Goal: Use online tool/utility: Use online tool/utility

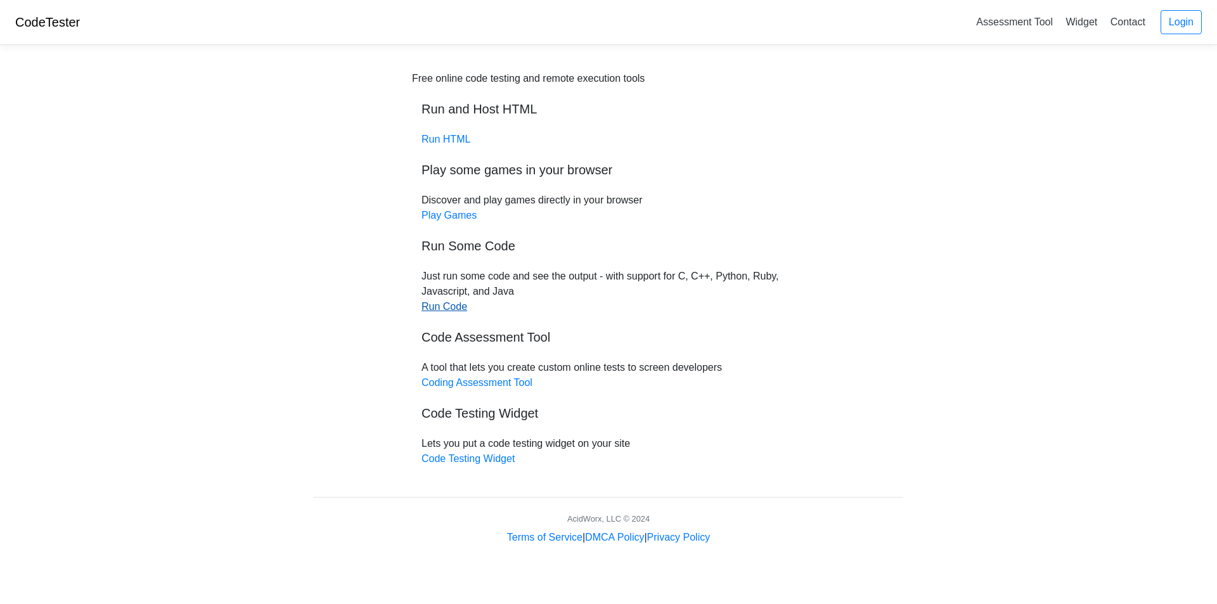
click at [444, 308] on link "Run Code" at bounding box center [445, 306] width 46 height 11
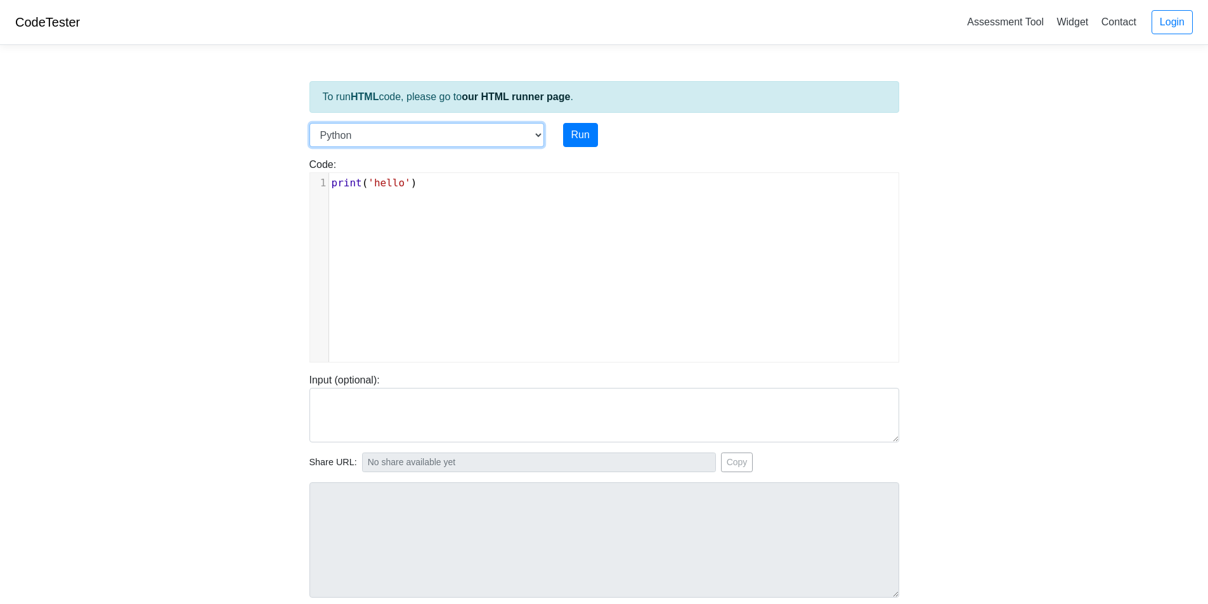
click at [532, 132] on select "C C++ Go Java Javascript Python Ruby" at bounding box center [426, 135] width 235 height 24
click at [309, 123] on select "C C++ Go Java Javascript Python Ruby" at bounding box center [426, 135] width 235 height 24
click at [539, 130] on select "C C++ Go Java Javascript Python Ruby" at bounding box center [426, 135] width 235 height 24
select select "python"
click at [309, 123] on select "C C++ Go Java Javascript Python Ruby" at bounding box center [426, 135] width 235 height 24
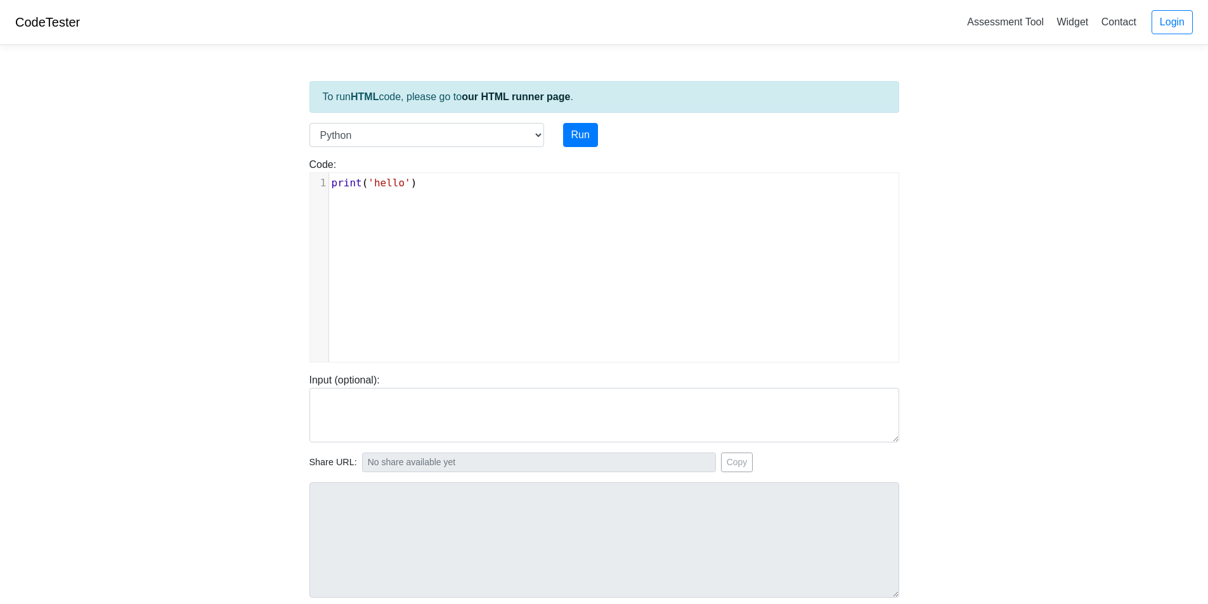
scroll to position [5, 0]
click at [364, 185] on span "print ( 'hello' )" at bounding box center [375, 183] width 86 height 12
type textarea "print('hello')"
click at [364, 185] on span "print ( 'hello' )" at bounding box center [375, 183] width 86 height 12
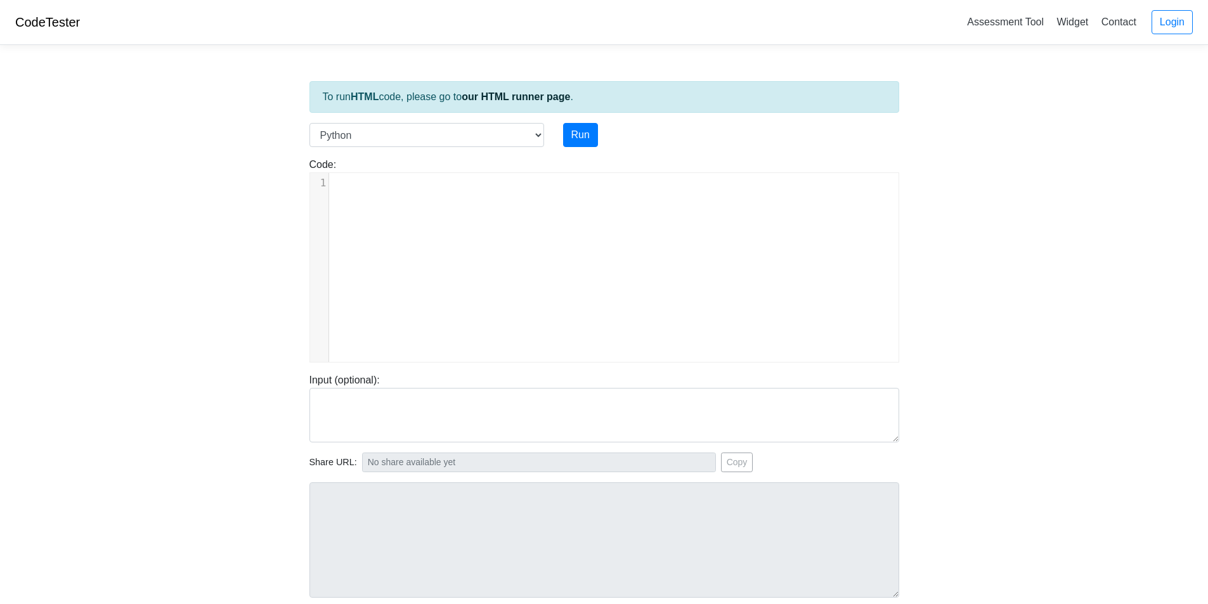
type textarea "​"
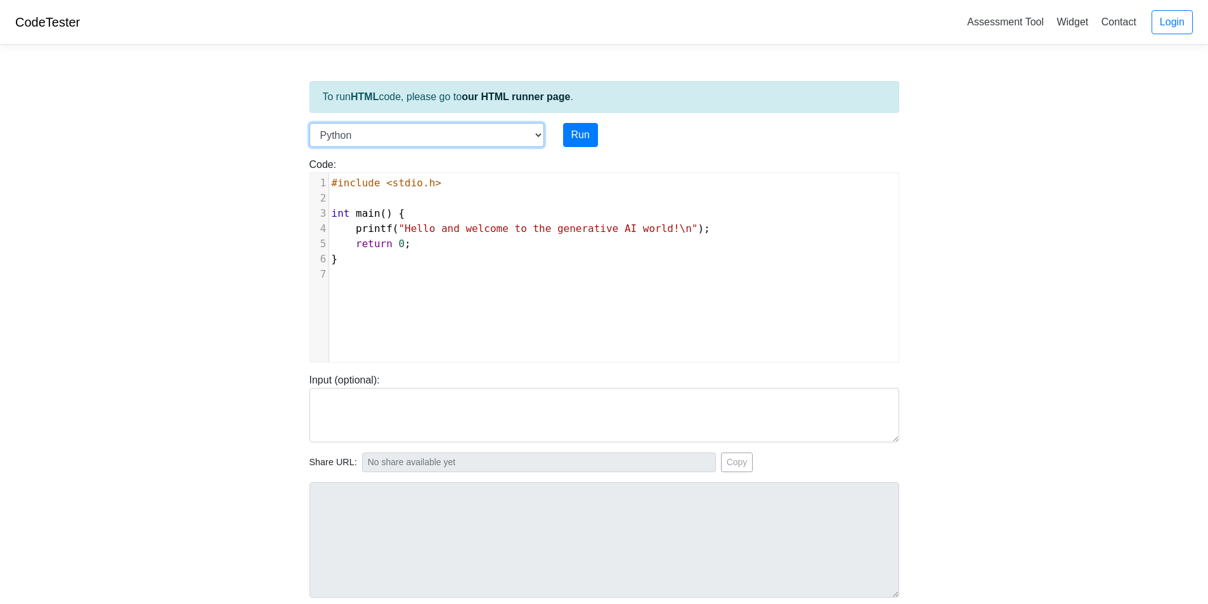
click at [535, 135] on select "C C++ Go Java Javascript Python Ruby" at bounding box center [426, 135] width 235 height 24
select select "c"
click at [309, 123] on select "C C++ Go Java Javascript Python Ruby" at bounding box center [426, 135] width 235 height 24
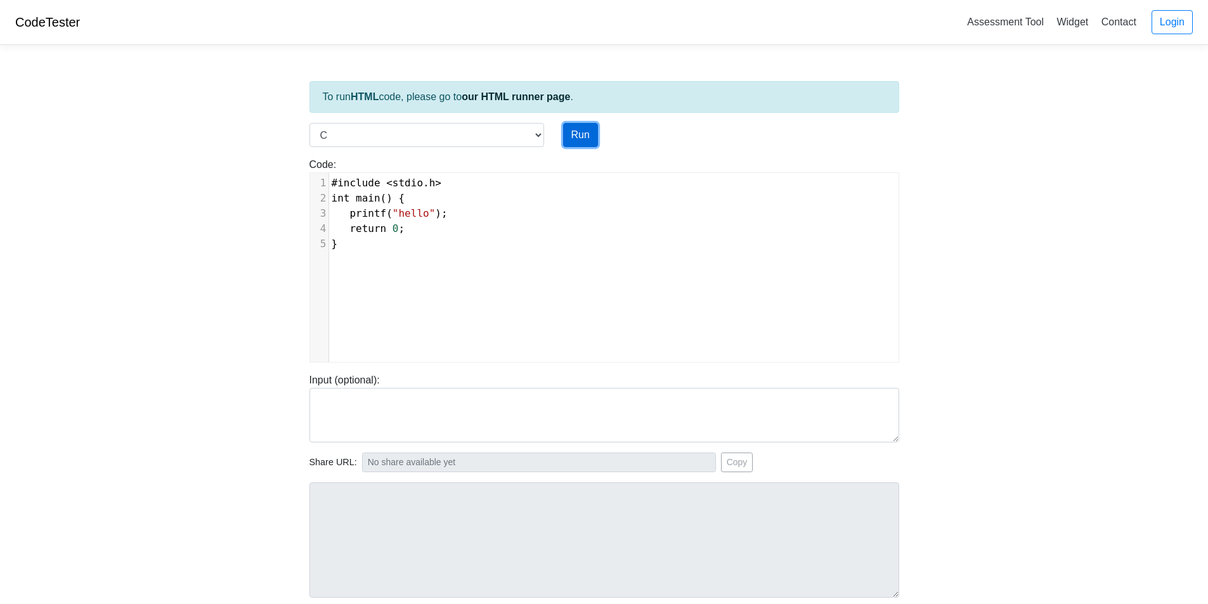
click at [583, 136] on button "Run" at bounding box center [580, 135] width 35 height 24
type input "[URL][DOMAIN_NAME]"
type textarea "Stdout: hello"
click at [538, 132] on select "C C++ Go Java Javascript Python Ruby" at bounding box center [426, 135] width 235 height 24
select select "python"
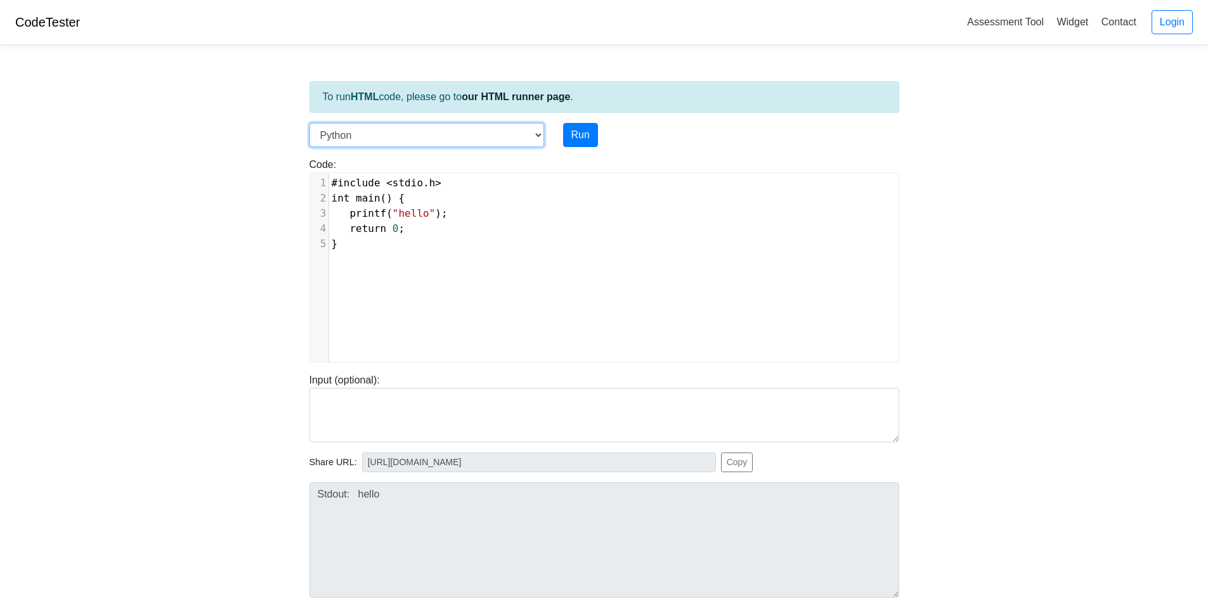
click at [309, 123] on select "C C++ Go Java Javascript Python Ruby" at bounding box center [426, 135] width 235 height 24
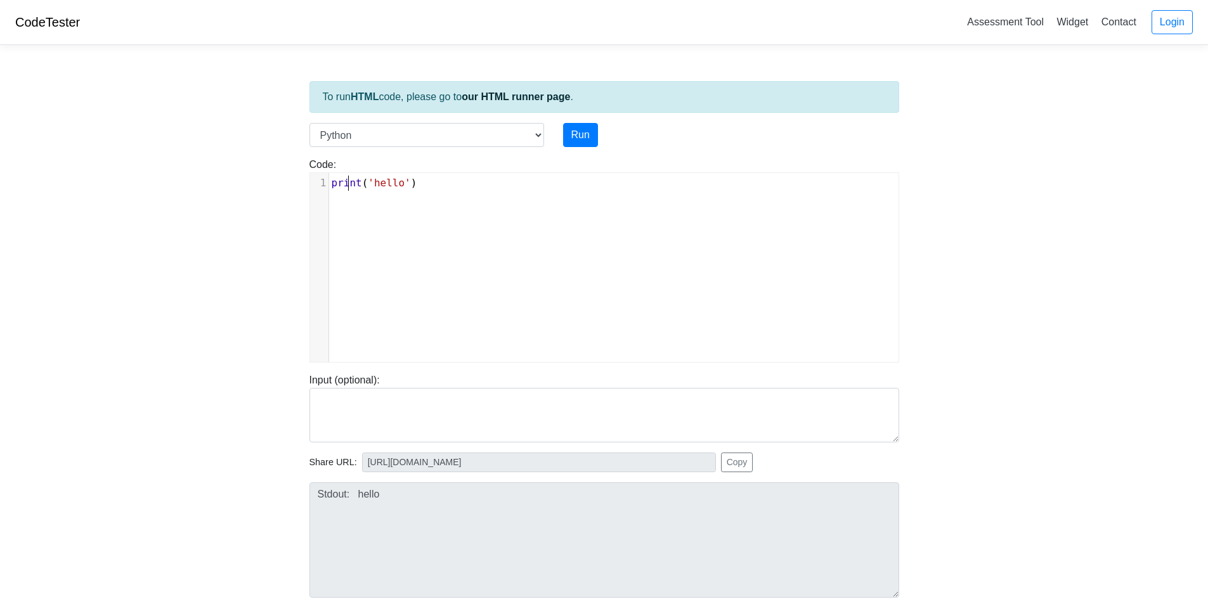
scroll to position [5, 0]
click at [347, 188] on span "print" at bounding box center [347, 183] width 30 height 12
type textarea "print('hello')"
click at [347, 188] on span "print" at bounding box center [347, 183] width 30 height 12
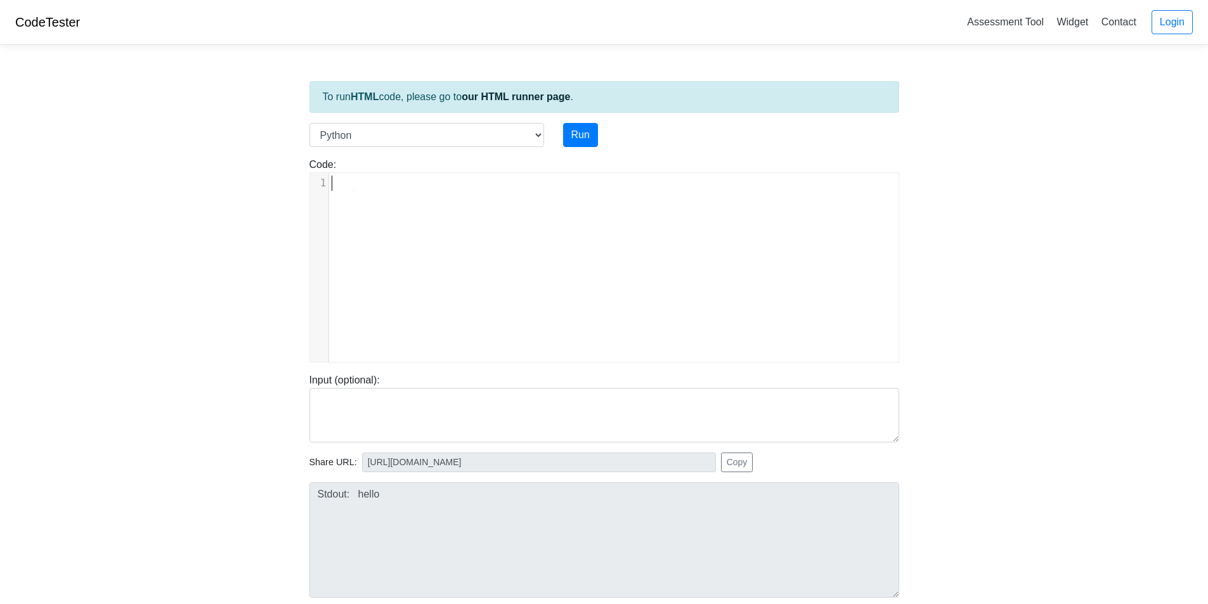
type textarea "​"
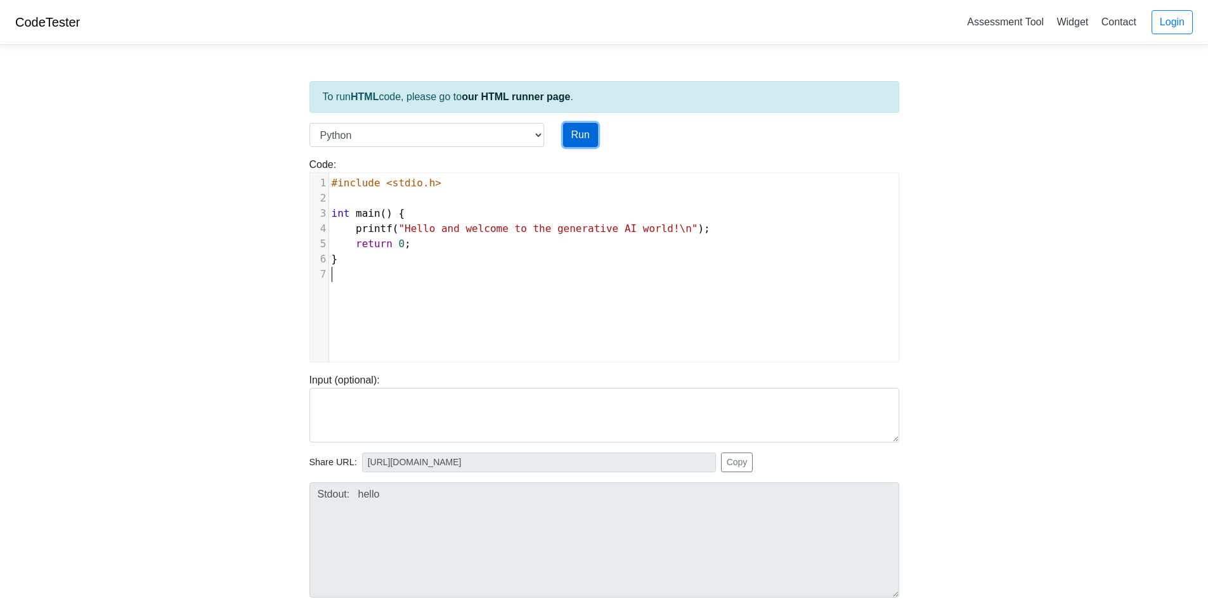
click at [572, 132] on button "Run" at bounding box center [580, 135] width 35 height 24
type input "[URL][DOMAIN_NAME]"
type textarea "Submission status: Runtime Error (NZEC) Stderr: File "script.py", line 3 int ma…"
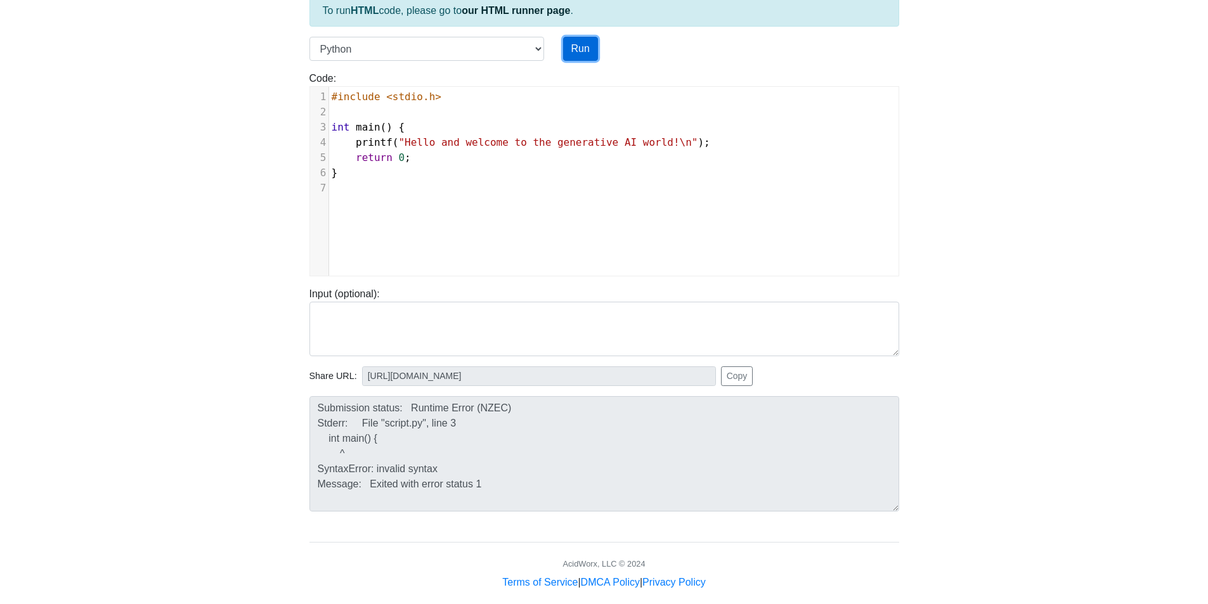
scroll to position [103, 0]
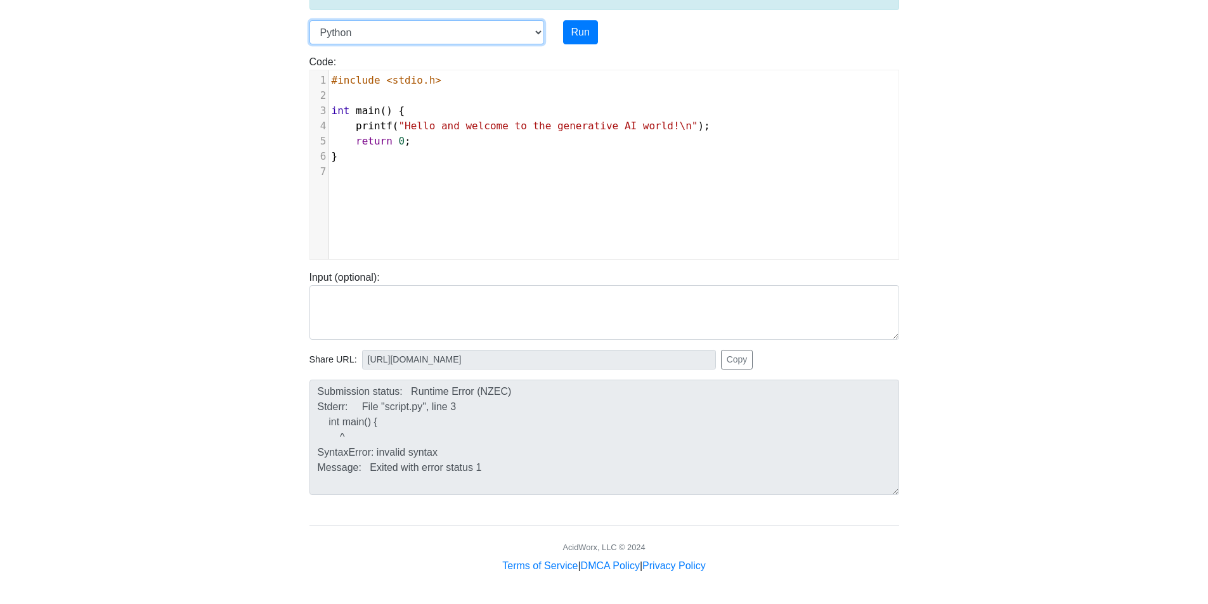
click at [532, 34] on select "C C++ Go Java Javascript Python Ruby" at bounding box center [426, 32] width 235 height 24
select select "c"
click at [309, 20] on select "C C++ Go Java Javascript Python Ruby" at bounding box center [426, 32] width 235 height 24
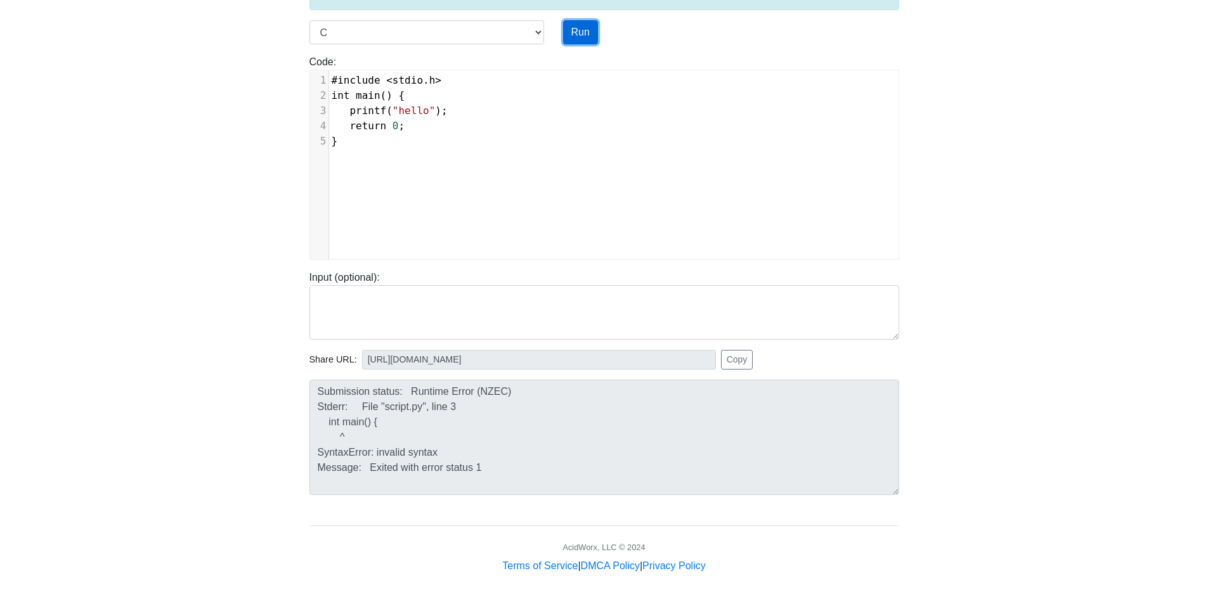
click at [585, 27] on button "Run" at bounding box center [580, 32] width 35 height 24
type input "[URL][DOMAIN_NAME]"
type textarea "Stdout: hello"
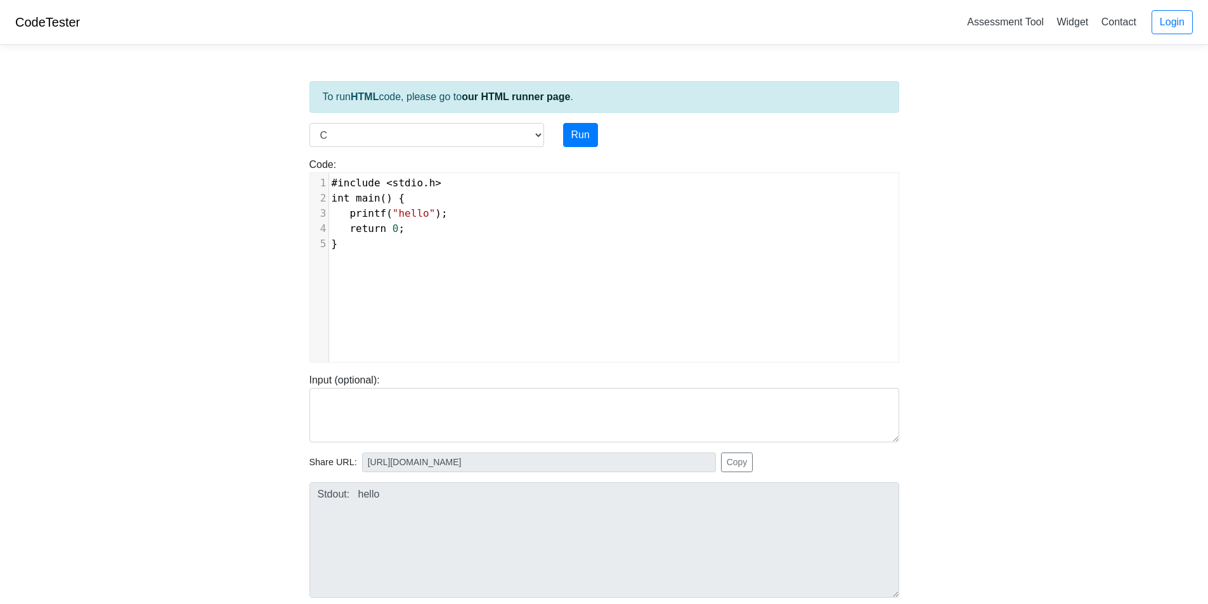
scroll to position [5, 0]
click at [333, 183] on span "#include" at bounding box center [356, 183] width 49 height 12
click at [333, 182] on span "#include" at bounding box center [356, 183] width 49 height 12
type textarea "#include <stdio.h>"
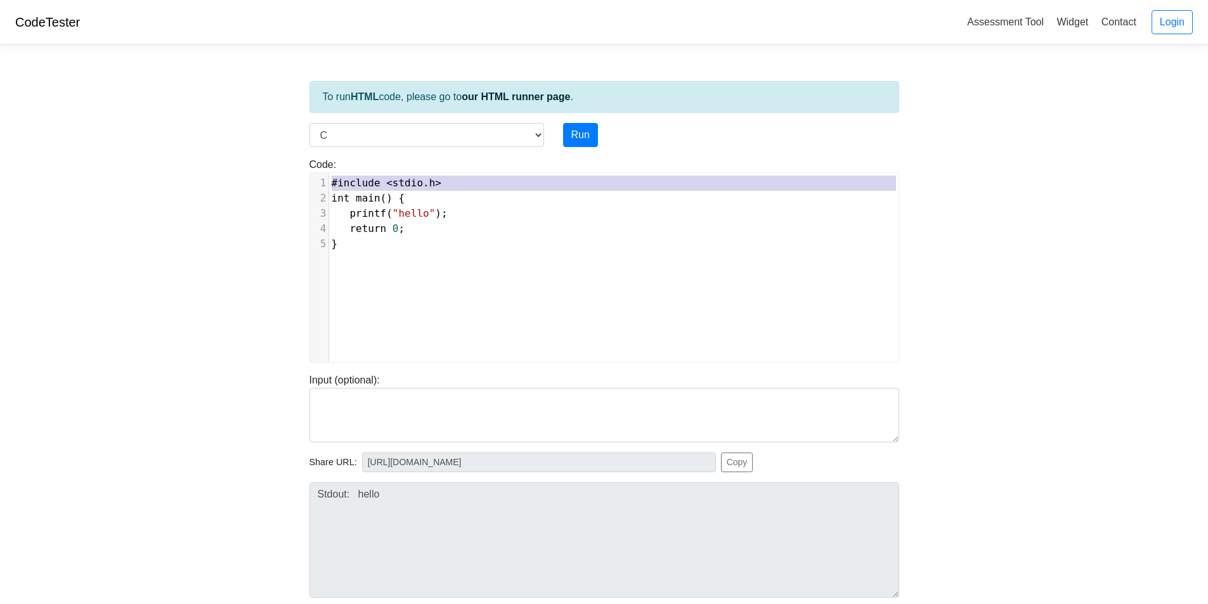
click at [333, 182] on span "#include" at bounding box center [356, 183] width 49 height 12
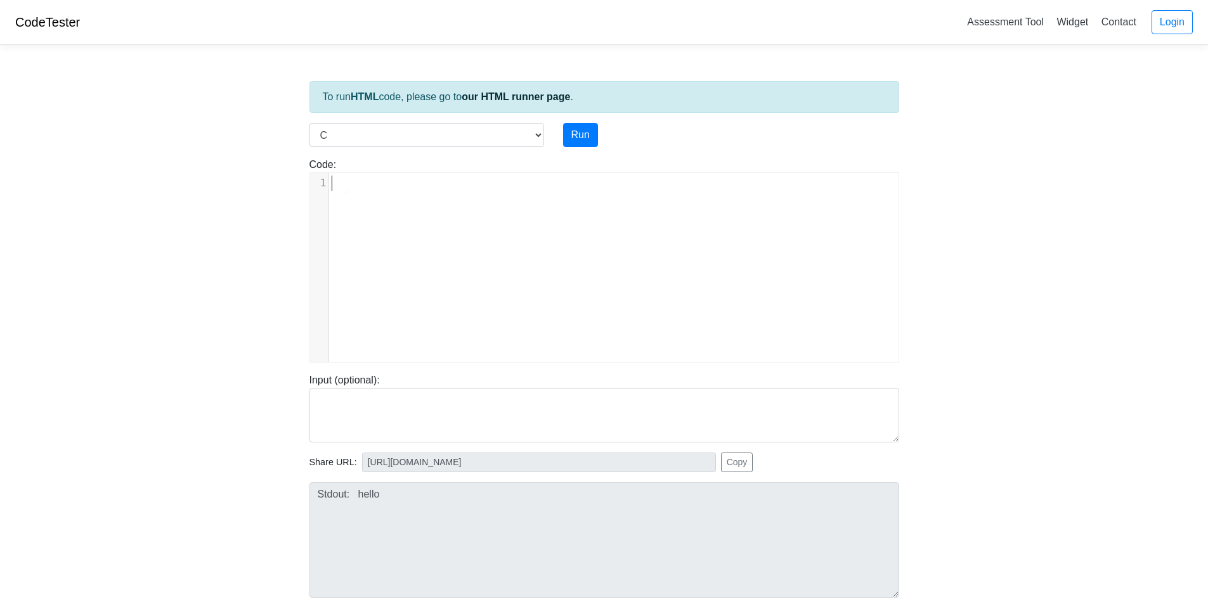
type textarea "​"
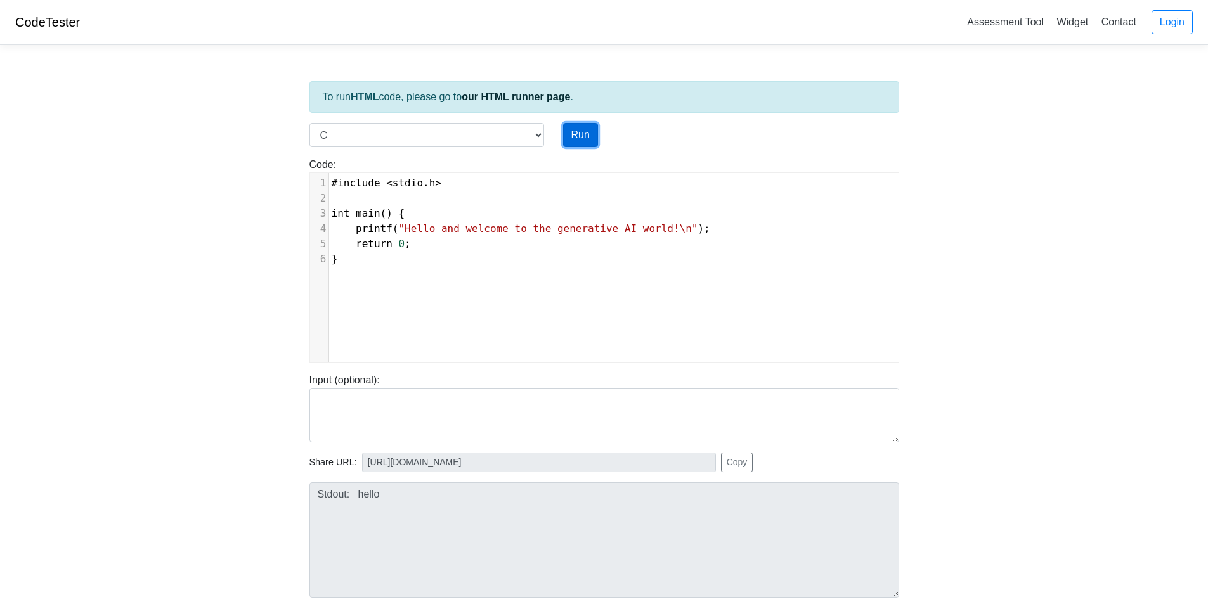
click at [576, 136] on button "Run" at bounding box center [580, 135] width 35 height 24
type input "[URL][DOMAIN_NAME]"
type textarea "Stdout: Hello and welcome to the generative AI world!"
